Goal: Information Seeking & Learning: Learn about a topic

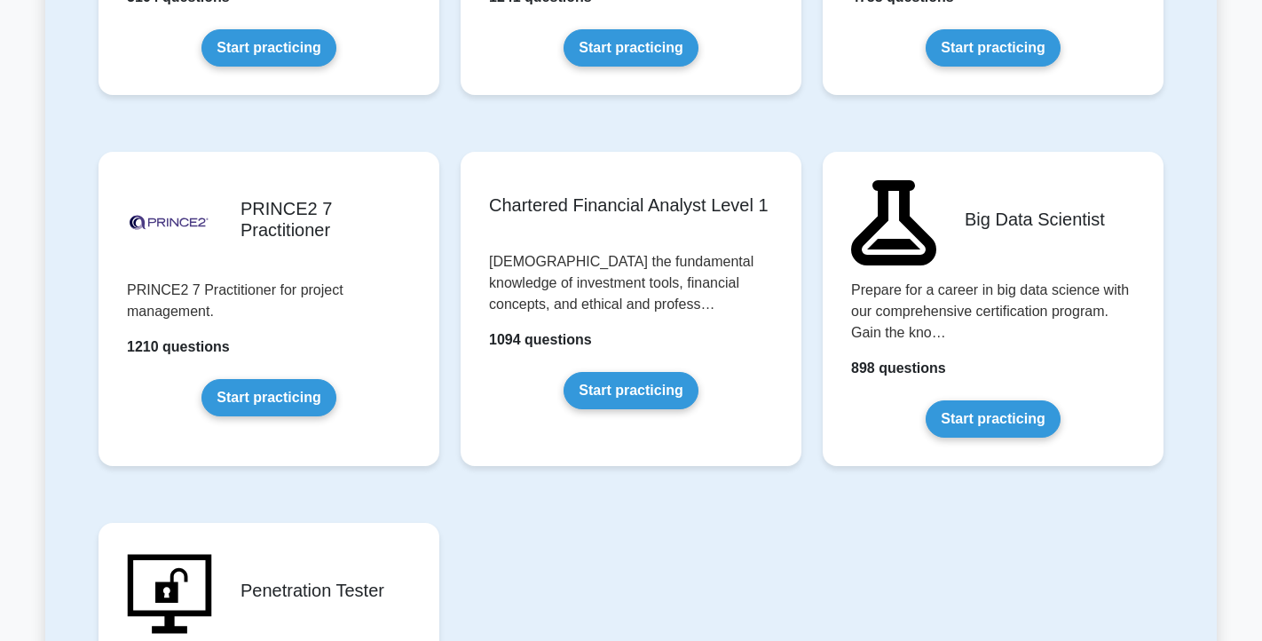
scroll to position [3621, 0]
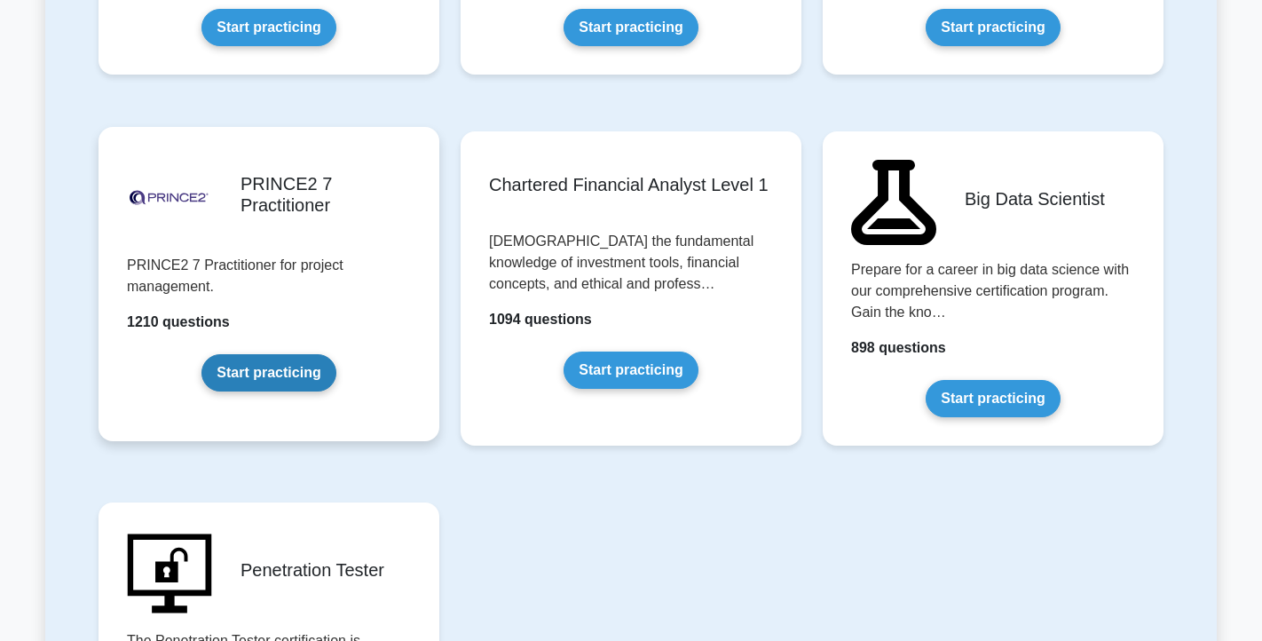
click at [288, 366] on link "Start practicing" at bounding box center [268, 372] width 134 height 37
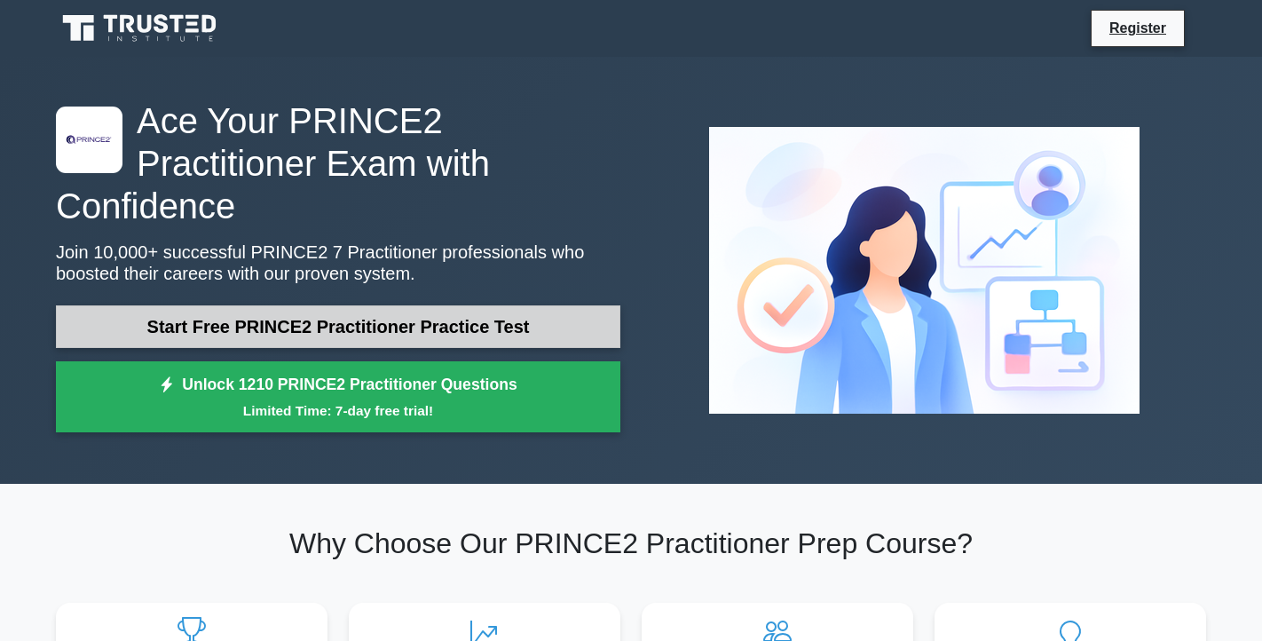
click at [295, 305] on link "Start Free PRINCE2 Practitioner Practice Test" at bounding box center [338, 326] width 565 height 43
